Goal: Information Seeking & Learning: Understand process/instructions

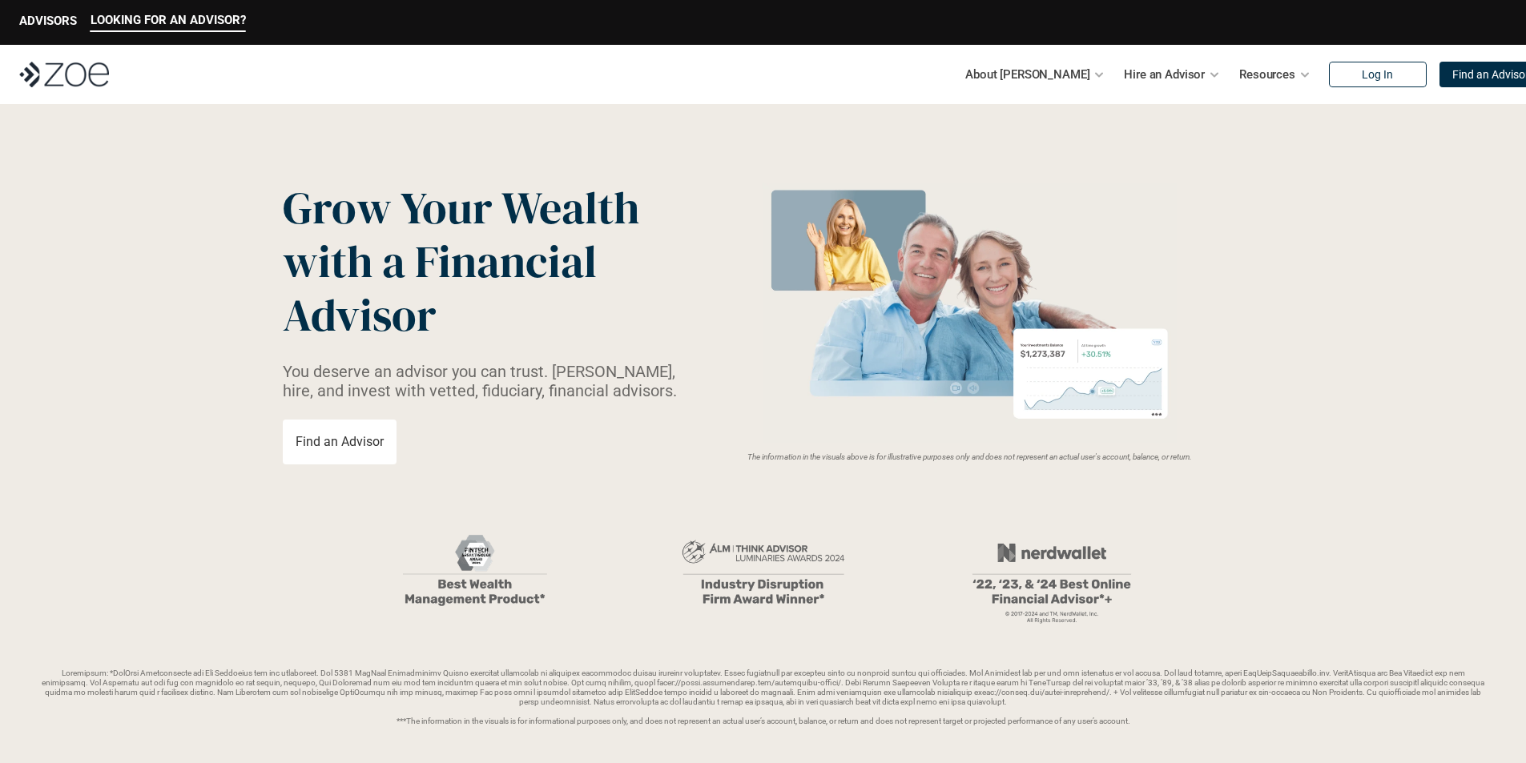
click at [364, 452] on link "Find an Advisor" at bounding box center [340, 442] width 114 height 45
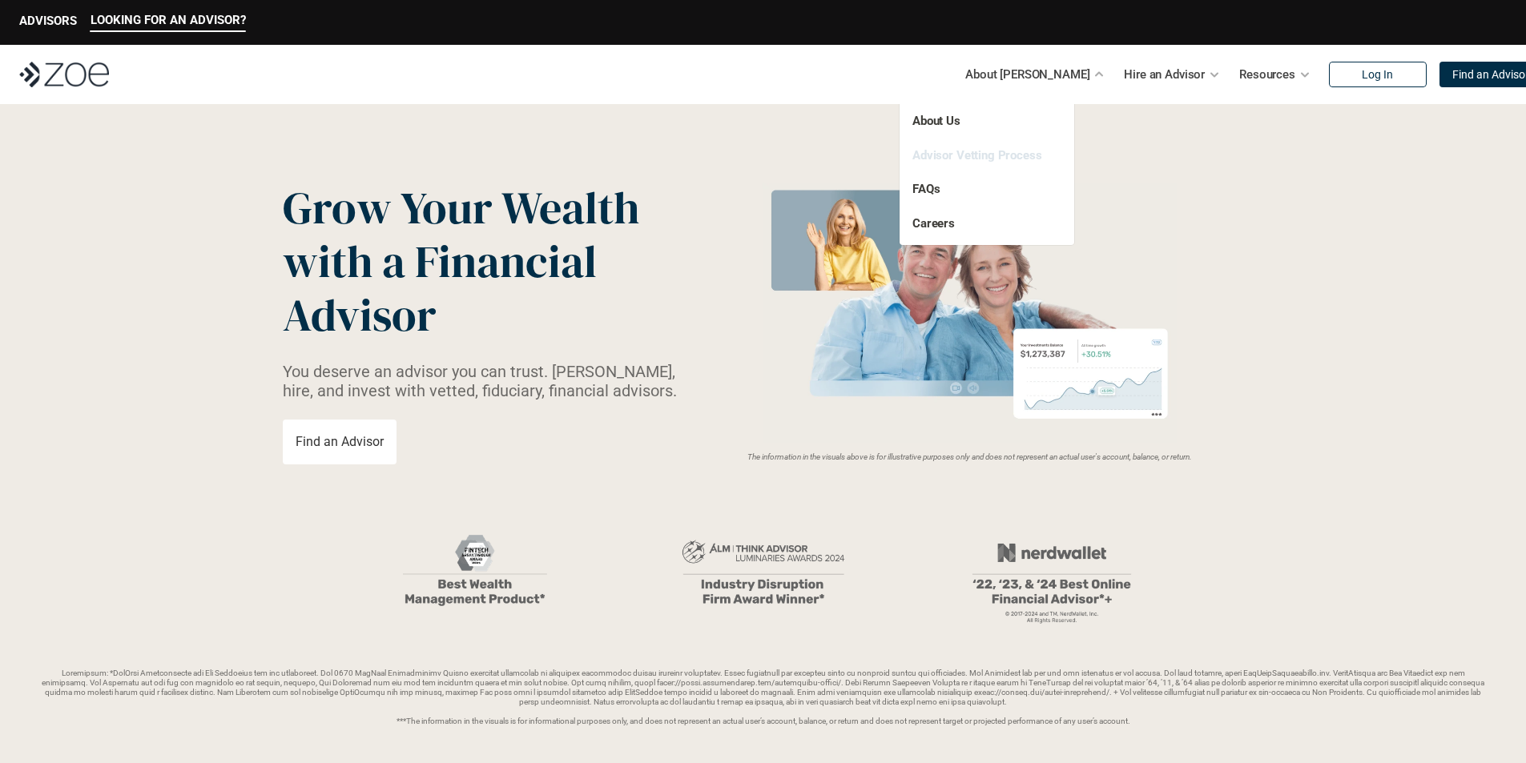
click at [936, 155] on link "Advisor Vetting Process" at bounding box center [977, 155] width 130 height 14
